Goal: Complete application form

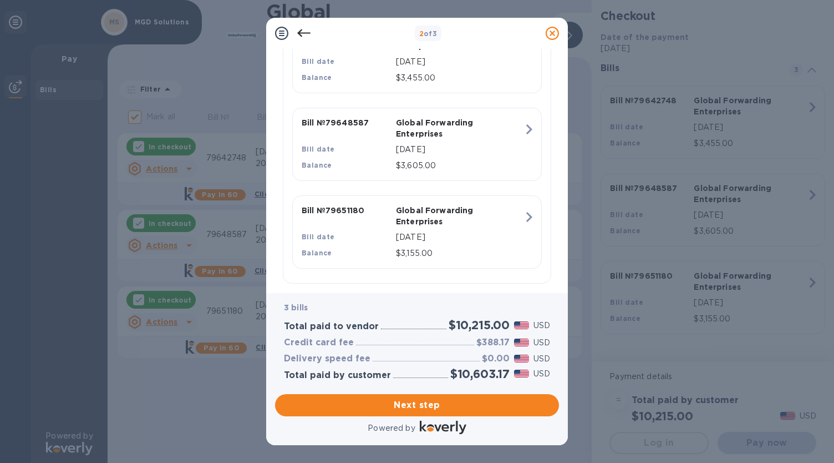
scroll to position [316, 0]
click at [378, 401] on span "Next step" at bounding box center [417, 404] width 266 height 13
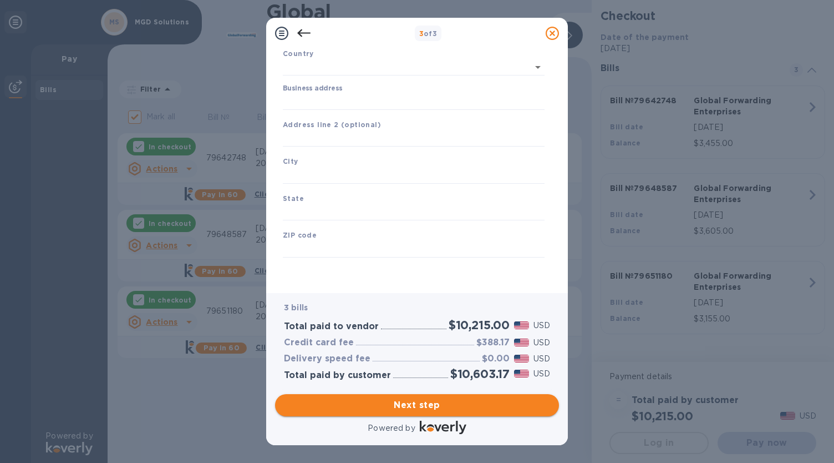
type input "[GEOGRAPHIC_DATA]"
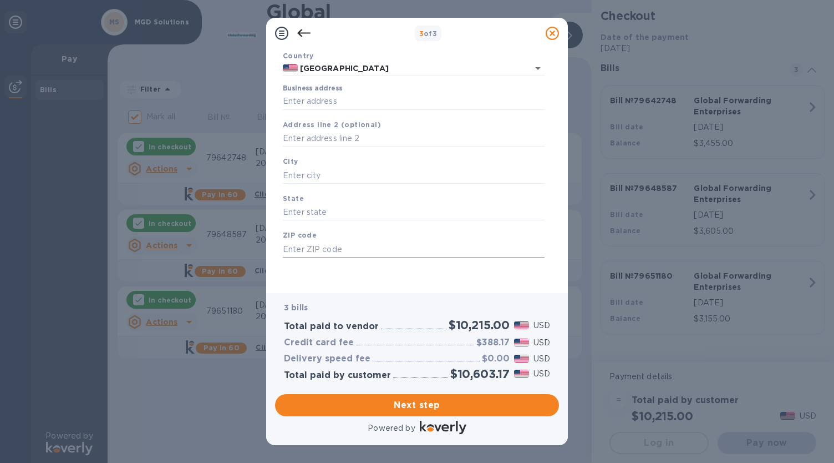
click at [322, 256] on input "text" at bounding box center [414, 249] width 262 height 17
drag, startPoint x: 315, startPoint y: 250, endPoint x: 264, endPoint y: 252, distance: 51.1
click at [264, 252] on div "3 of 3 Business Information Legal business name Please provide the legal name t…" at bounding box center [417, 231] width 834 height 463
type input "10065"
click at [308, 144] on input "text" at bounding box center [414, 138] width 262 height 17
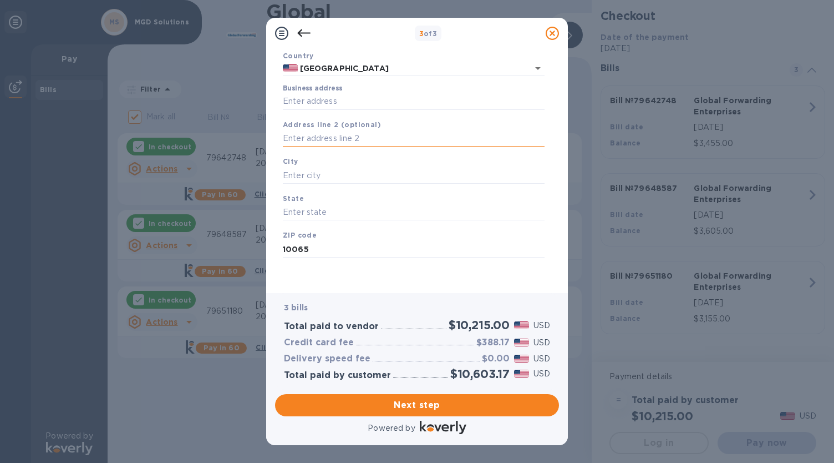
paste input "[STREET_ADDRESS][PERSON_NAME]"
type input "[STREET_ADDRESS][PERSON_NAME]"
click at [375, 176] on input "text" at bounding box center [414, 175] width 262 height 17
paste input "[GEOGRAPHIC_DATA]"
type input "[GEOGRAPHIC_DATA]"
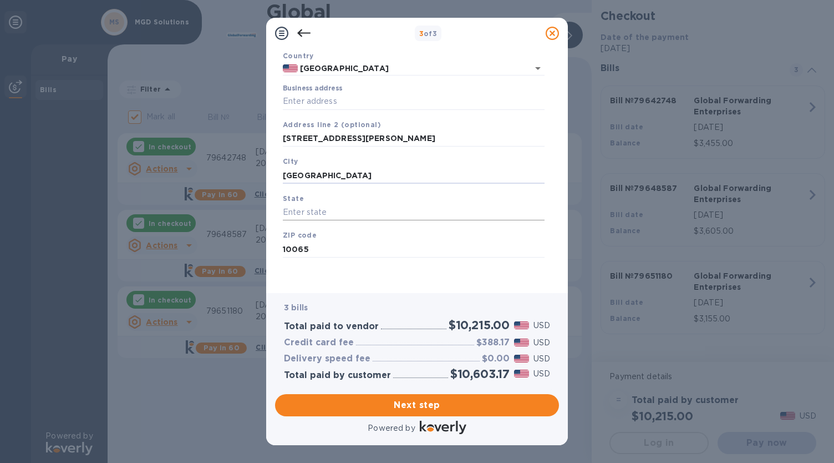
click at [354, 205] on input "text" at bounding box center [414, 212] width 262 height 17
type input "NY"
drag, startPoint x: 314, startPoint y: 250, endPoint x: 251, endPoint y: 249, distance: 63.2
click at [251, 249] on div "3 of 3 Business Information Legal business name Please provide the legal name t…" at bounding box center [417, 231] width 834 height 463
type input "11968"
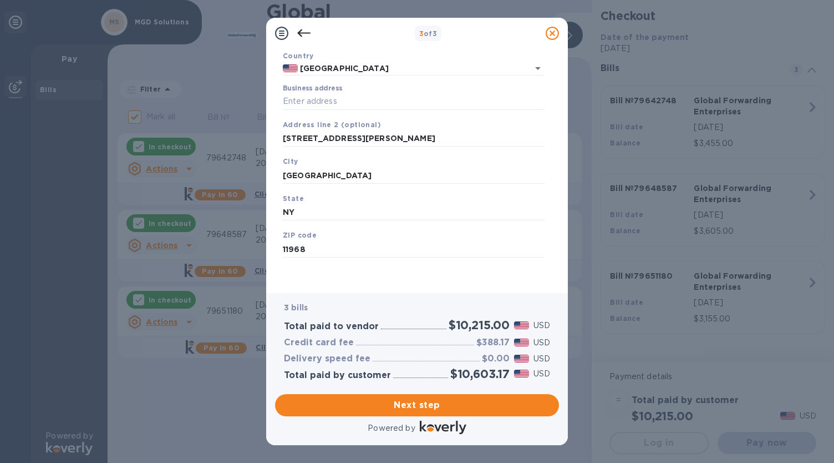
click at [311, 285] on div "Business Information Legal business name Please provide the legal name that app…" at bounding box center [417, 171] width 302 height 244
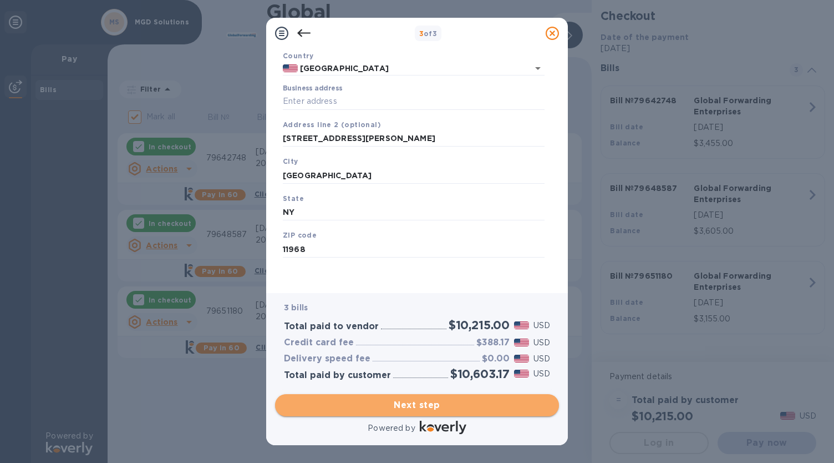
click at [414, 399] on span "Next step" at bounding box center [417, 404] width 266 height 13
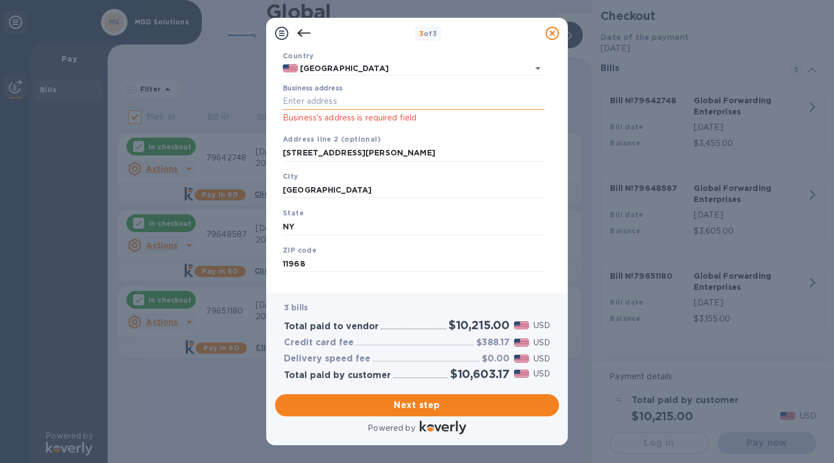
scroll to position [26, 0]
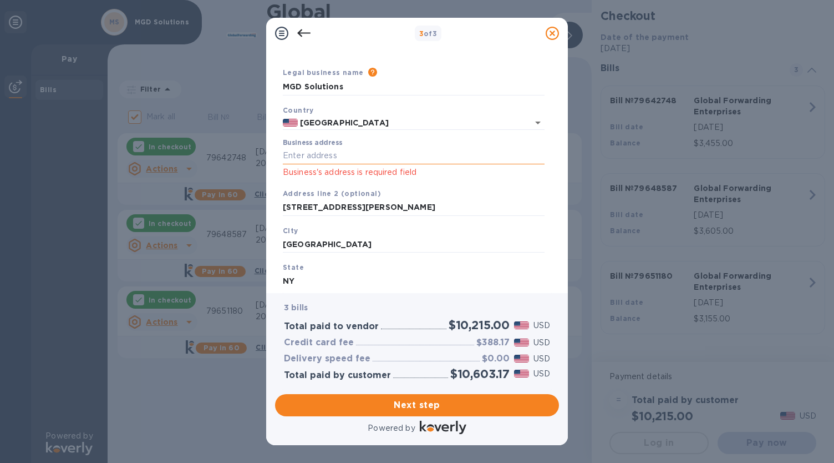
click at [357, 153] on input "Business address" at bounding box center [414, 156] width 262 height 17
type input "J"
drag, startPoint x: 354, startPoint y: 206, endPoint x: 251, endPoint y: 210, distance: 103.3
click at [251, 210] on div "3 of 3 Business Information Legal business name Please provide the legal name t…" at bounding box center [417, 231] width 834 height 463
click at [324, 155] on input "Business address" at bounding box center [414, 156] width 262 height 17
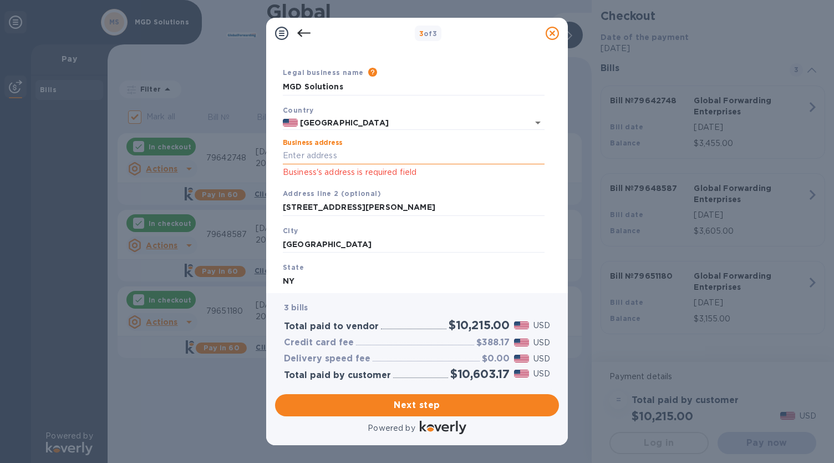
paste input "[STREET_ADDRESS][PERSON_NAME]"
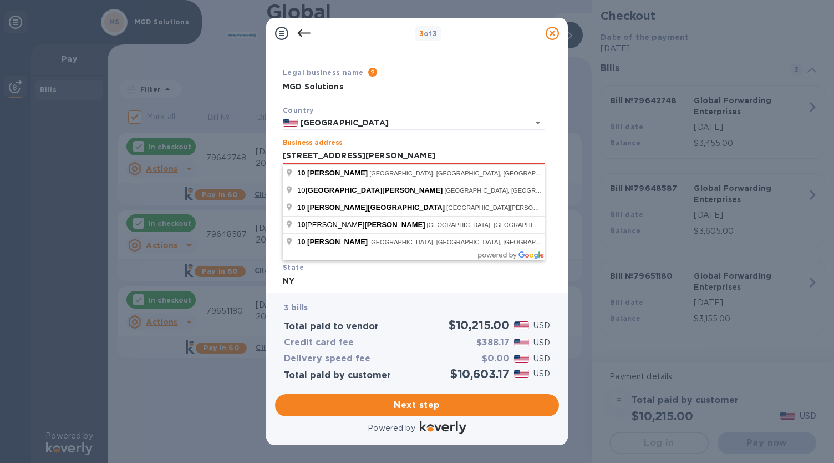
type input "[STREET_ADDRESS][PERSON_NAME]"
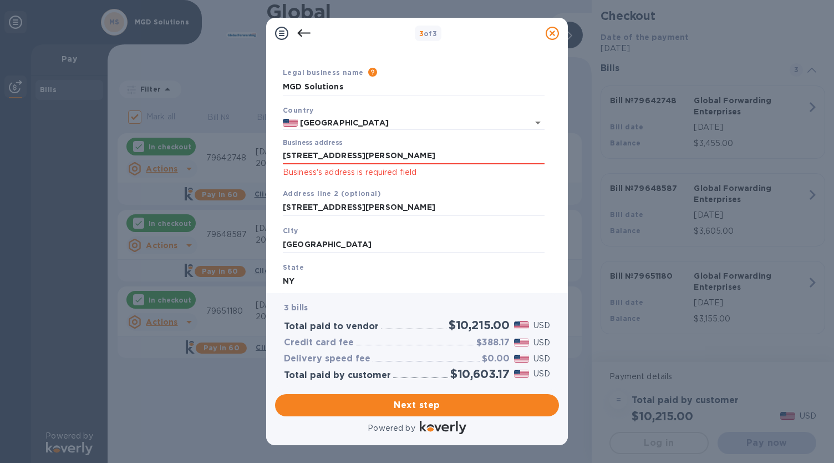
type input "Wallingford"
type input "CT"
type input "06492"
drag, startPoint x: 345, startPoint y: 206, endPoint x: 244, endPoint y: 214, distance: 101.3
click at [244, 214] on div "3 of 3 Business Information Legal business name Please provide the legal name t…" at bounding box center [417, 231] width 834 height 463
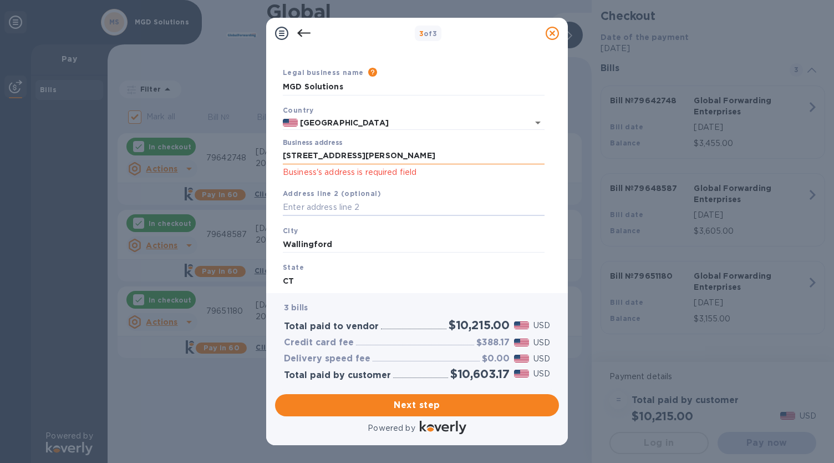
click at [359, 163] on input "[STREET_ADDRESS][PERSON_NAME]" at bounding box center [414, 156] width 262 height 17
click at [402, 286] on div "Business Information Legal business name Please provide the legal name that app…" at bounding box center [417, 171] width 302 height 244
click at [321, 242] on input "Wallingford" at bounding box center [414, 244] width 262 height 17
type input "[GEOGRAPHIC_DATA]"
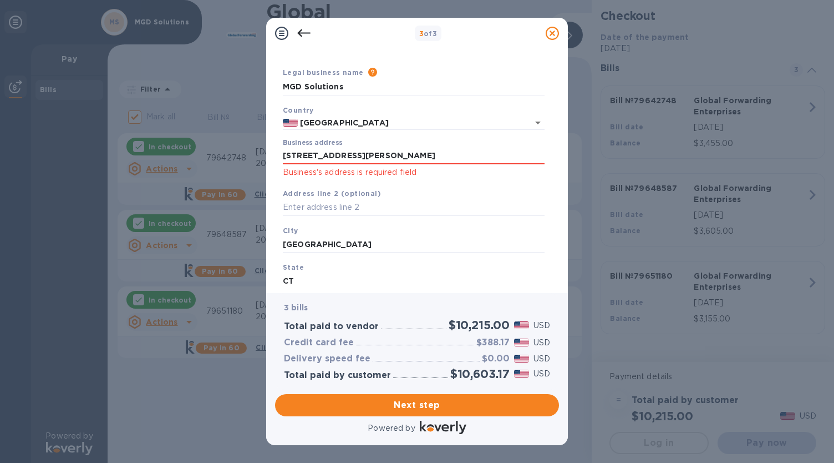
click at [306, 272] on div "State [US_STATE]" at bounding box center [413, 275] width 271 height 37
click at [298, 280] on input "CT" at bounding box center [414, 281] width 262 height 17
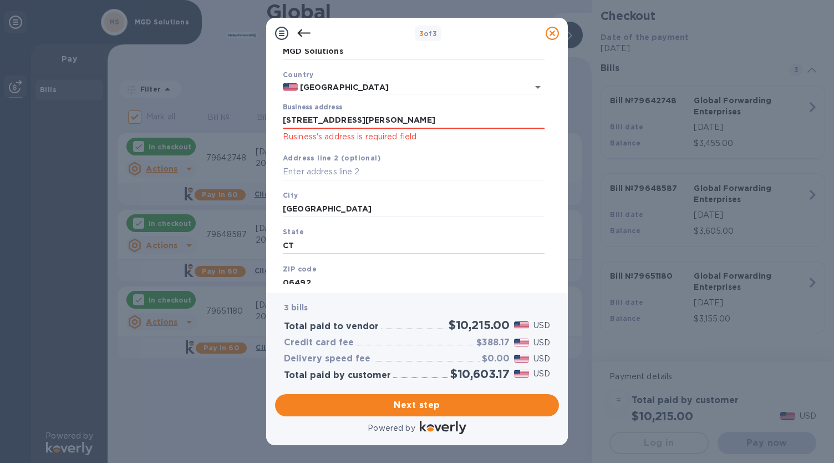
drag, startPoint x: 298, startPoint y: 280, endPoint x: 267, endPoint y: 280, distance: 31.1
click at [267, 280] on div "Business Information Legal business name Please provide the legal name that app…" at bounding box center [417, 171] width 302 height 244
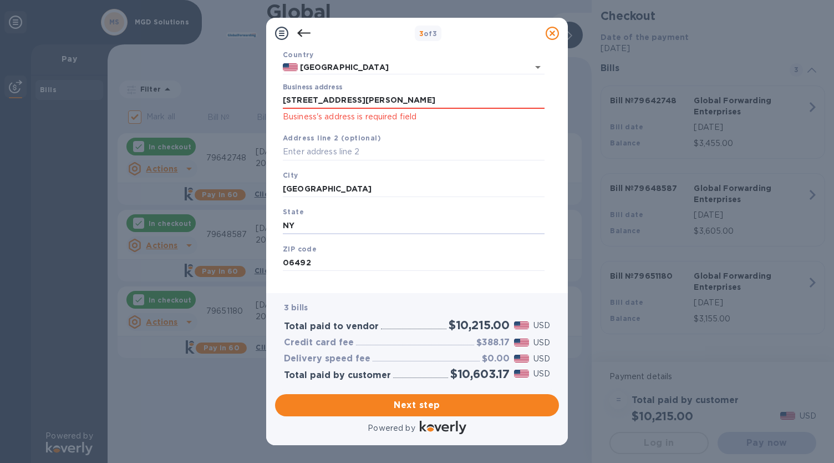
type input "NY"
click at [312, 253] on div "ZIP code 06492" at bounding box center [413, 257] width 271 height 37
click at [301, 262] on input "06492" at bounding box center [414, 263] width 262 height 17
type input "11968"
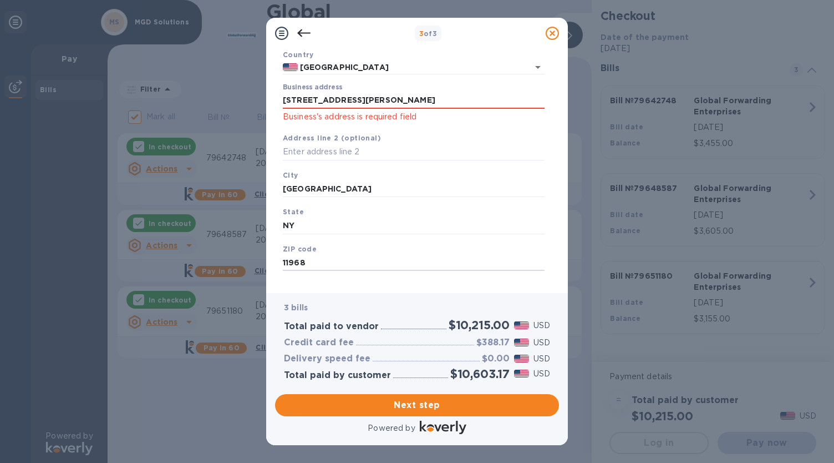
click at [389, 286] on div "Business Information Legal business name Please provide the legal name that app…" at bounding box center [417, 171] width 302 height 244
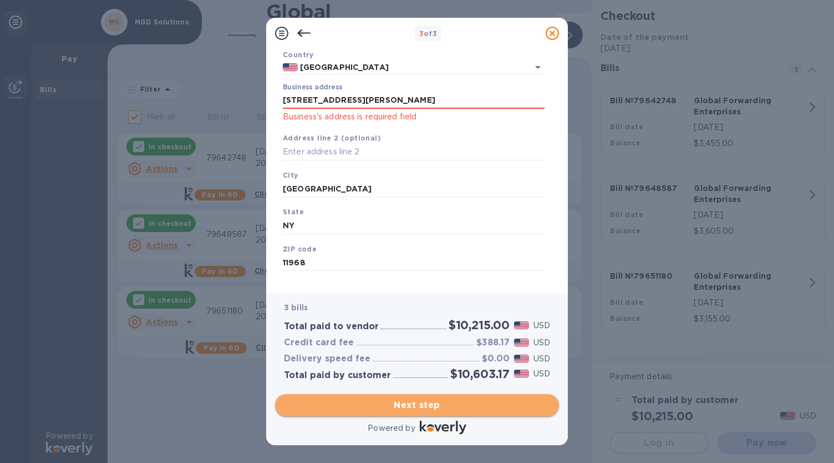
click at [401, 400] on span "Next step" at bounding box center [417, 404] width 266 height 13
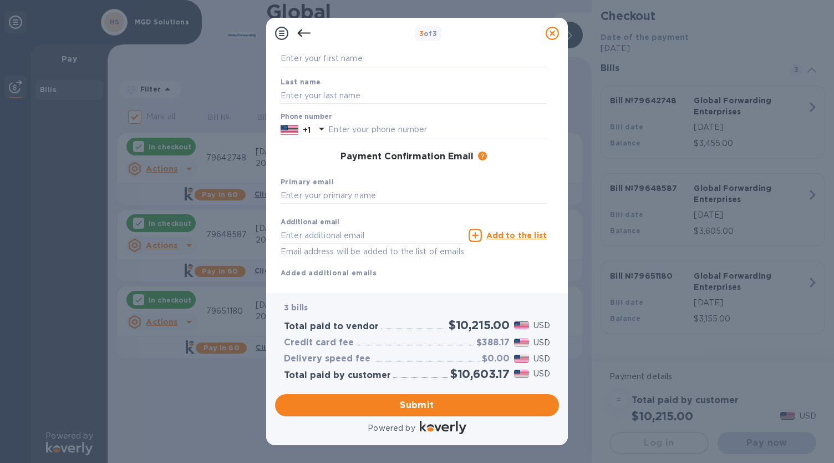
scroll to position [0, 0]
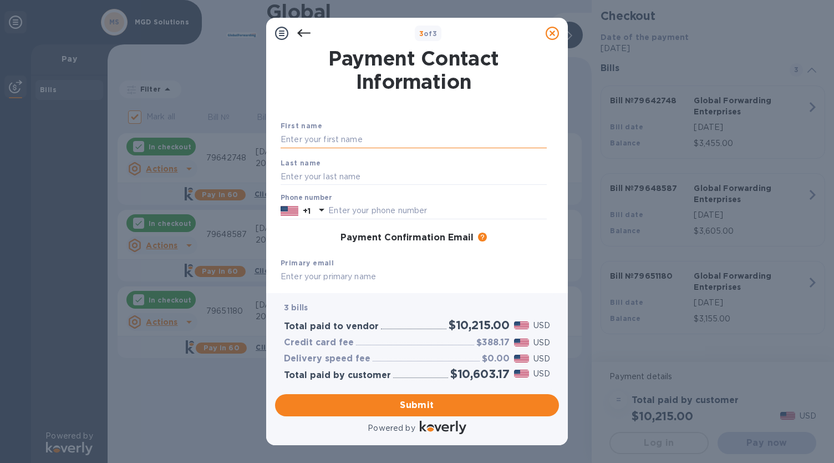
click at [407, 133] on input "text" at bounding box center [414, 139] width 266 height 17
type input "Jada"
type input "[PERSON_NAME]"
paste input "5162770250"
type input "5162770250"
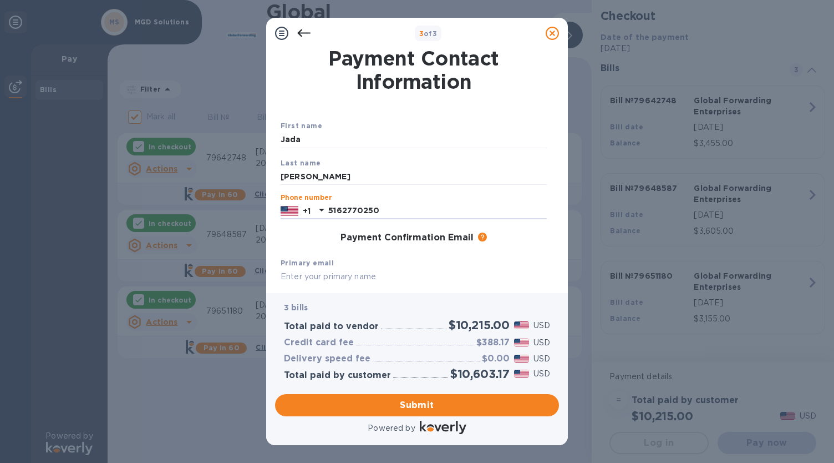
click at [313, 246] on div "Payment Confirmation Email The added email addresses will be used to send the p…" at bounding box center [413, 238] width 275 height 20
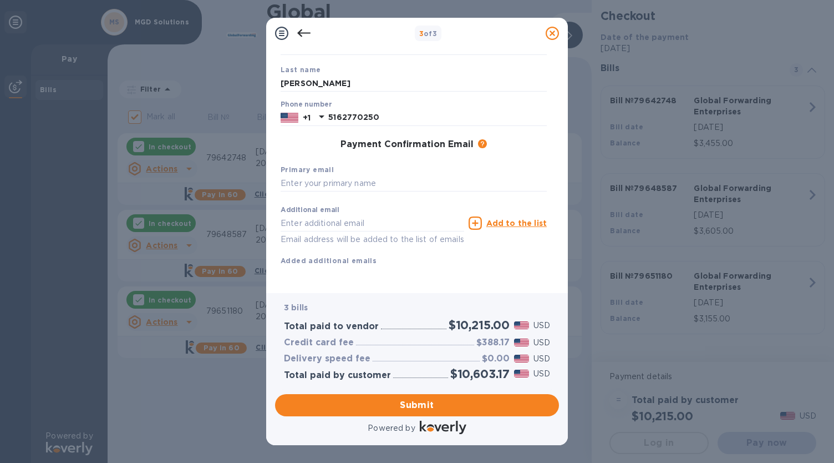
scroll to position [106, 0]
click at [386, 175] on input "text" at bounding box center [414, 183] width 266 height 17
type input "[EMAIL_ADDRESS][DOMAIN_NAME]"
click at [349, 215] on input "text" at bounding box center [373, 223] width 184 height 17
type input "[EMAIL_ADDRESS][DOMAIN_NAME]"
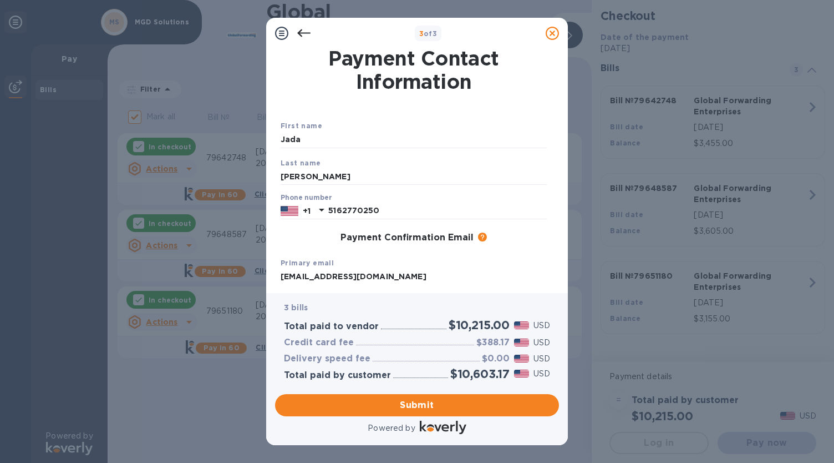
scroll to position [1, 0]
click at [298, 140] on input "Jada" at bounding box center [414, 138] width 266 height 17
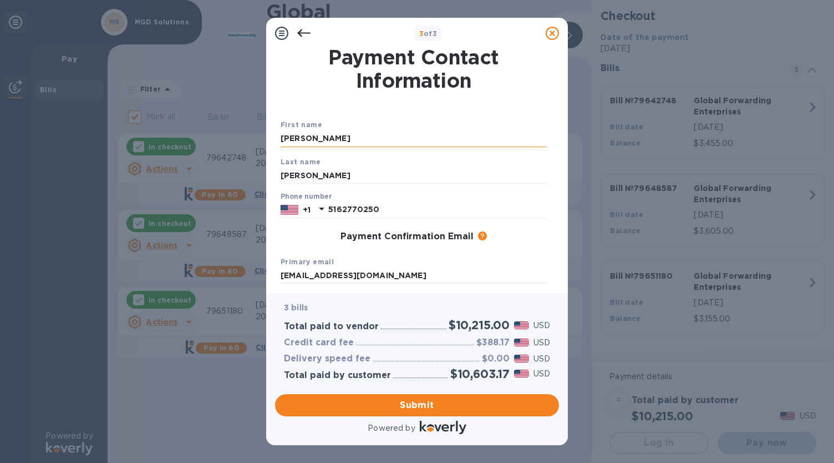
type input "[PERSON_NAME]"
type input "Damast"
click at [296, 250] on div "First name [PERSON_NAME] Last name [PERSON_NAME] Phone number [PHONE_NUMBER] Pa…" at bounding box center [413, 238] width 275 height 248
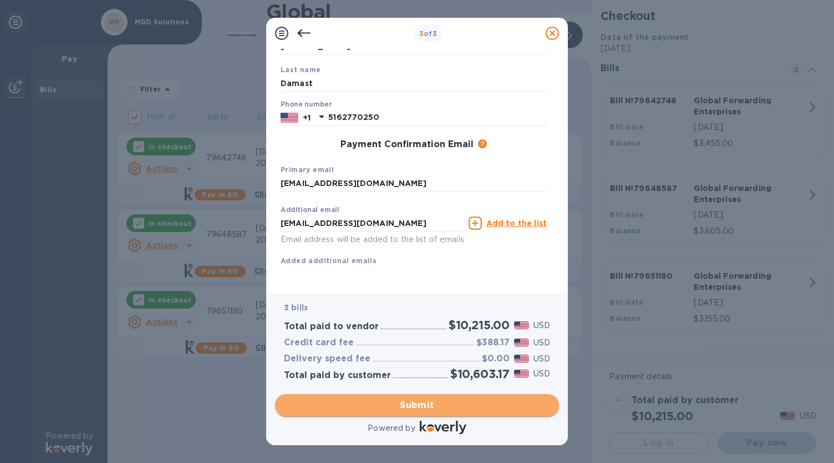
click at [406, 404] on span "Submit" at bounding box center [417, 404] width 266 height 13
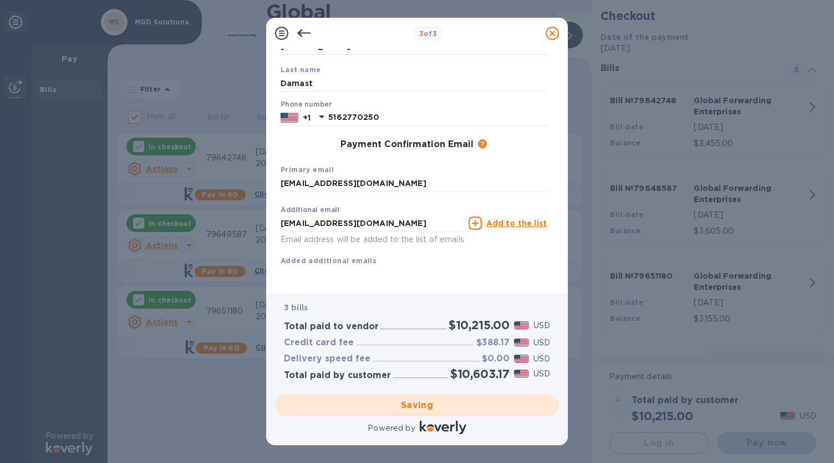
checkbox input "false"
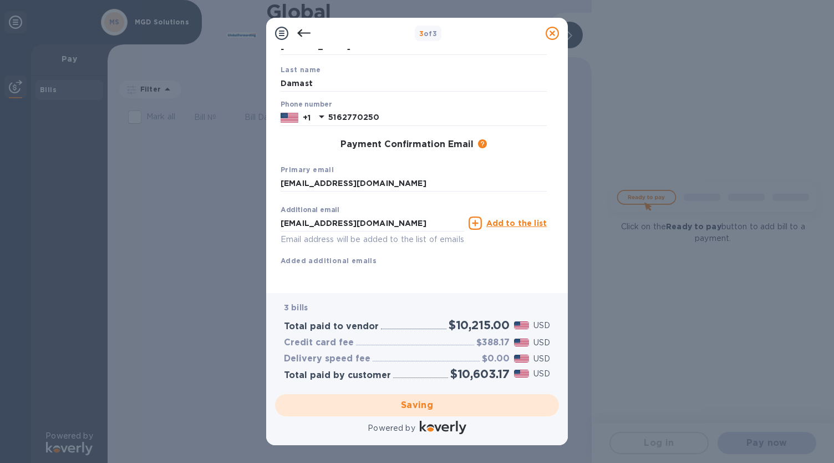
scroll to position [0, 0]
